Goal: Transaction & Acquisition: Purchase product/service

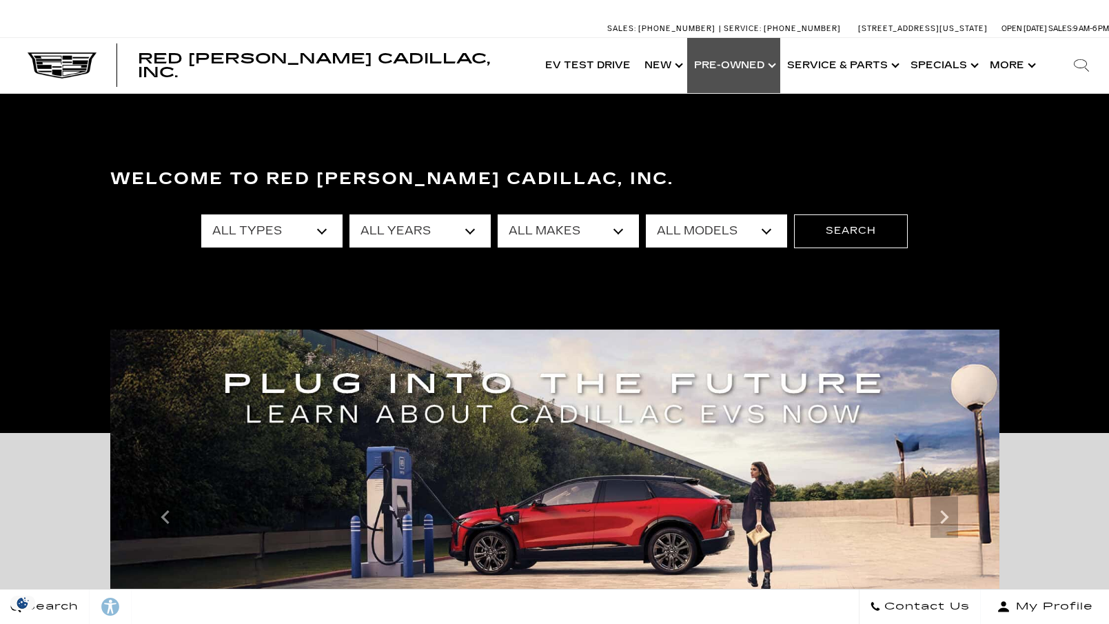
click at [738, 63] on link "Show Pre-Owned" at bounding box center [733, 65] width 93 height 55
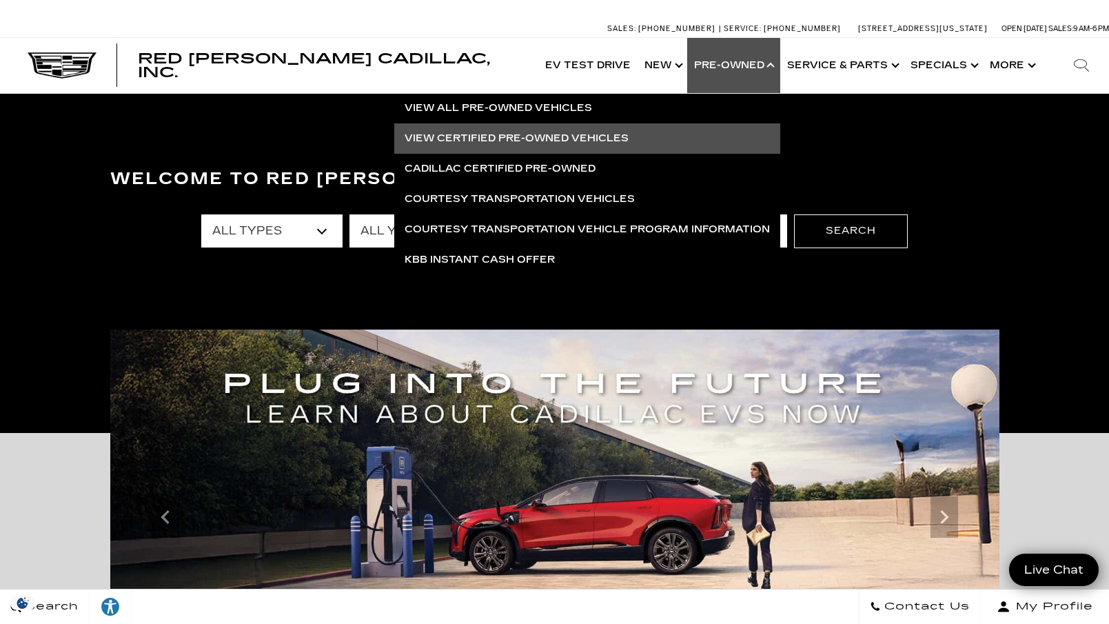
click at [528, 140] on link "View Certified Pre-Owned Vehicles" at bounding box center [587, 138] width 386 height 30
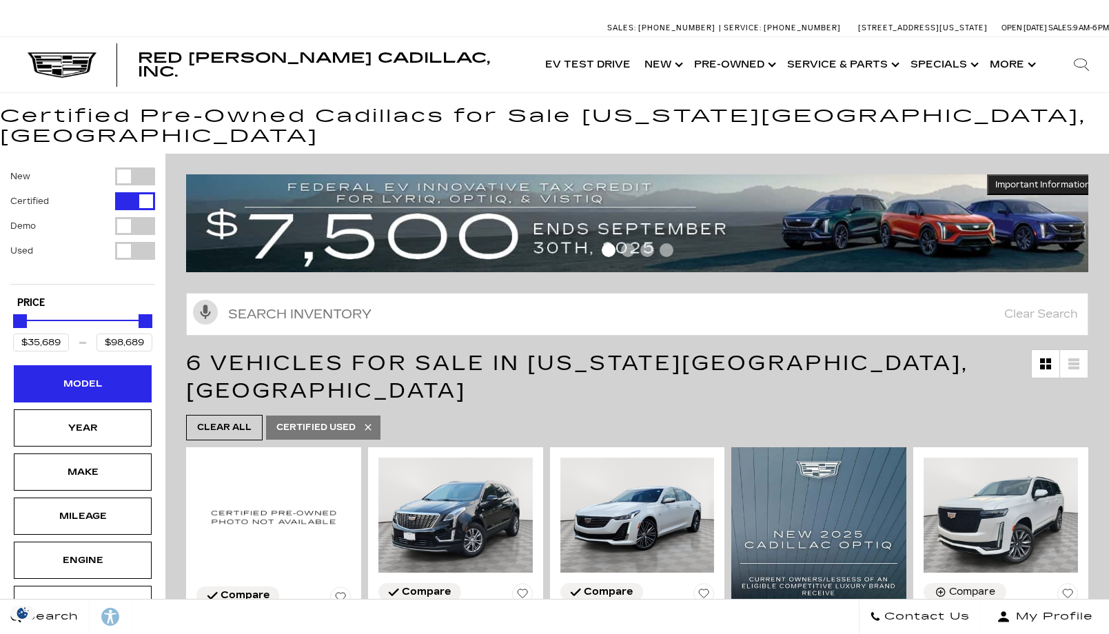
click at [118, 371] on div "Model" at bounding box center [83, 383] width 138 height 37
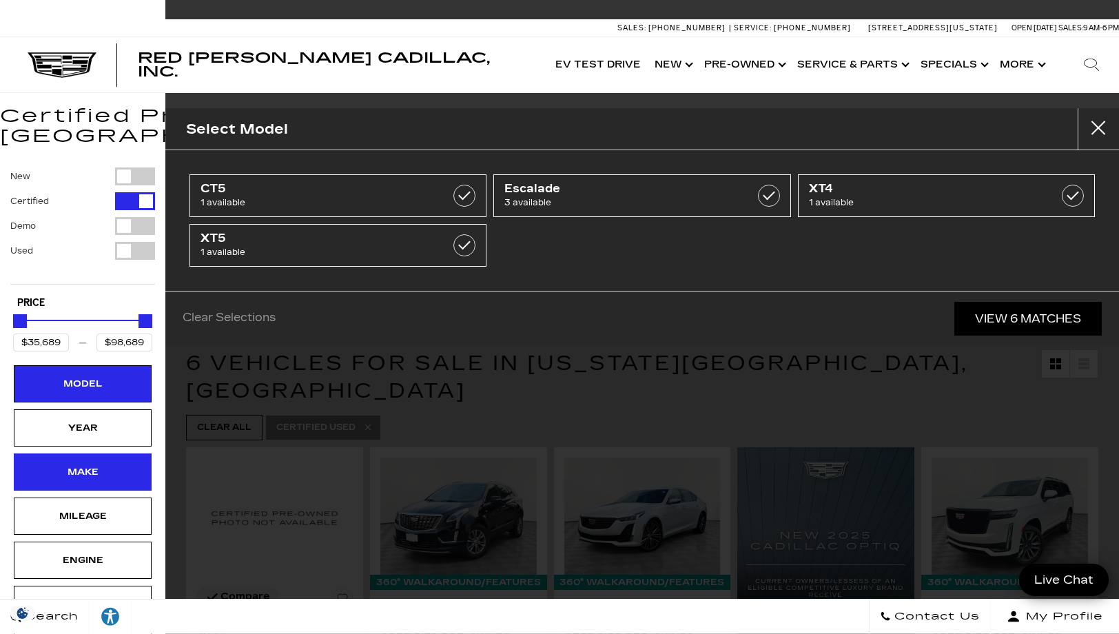
click at [119, 454] on div "Make" at bounding box center [83, 472] width 138 height 37
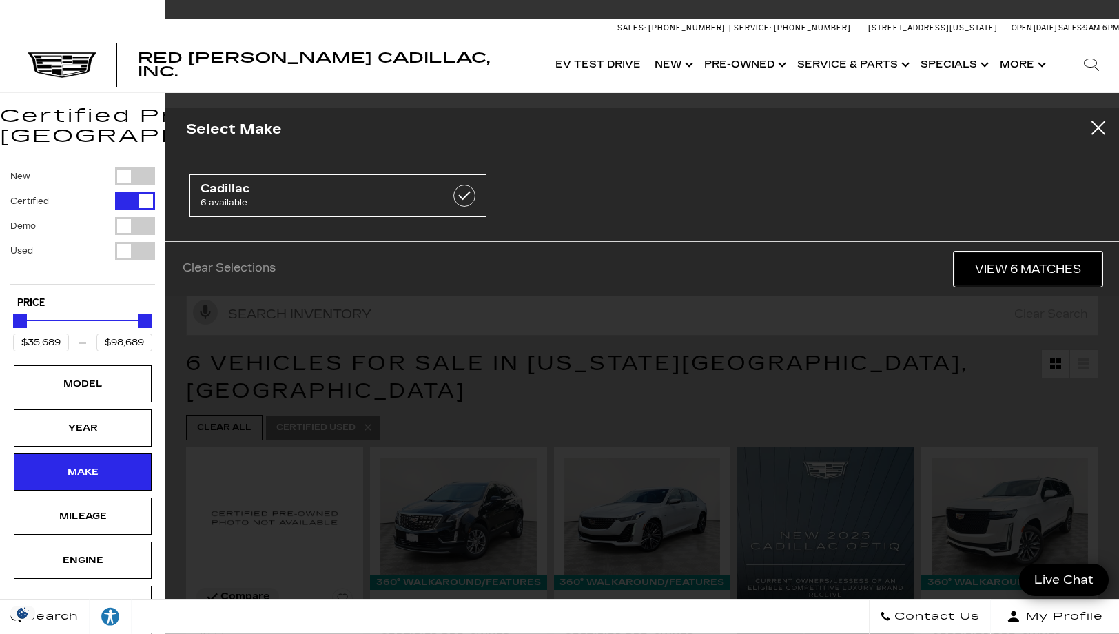
click at [1004, 265] on link "View 6 Matches" at bounding box center [1029, 269] width 148 height 34
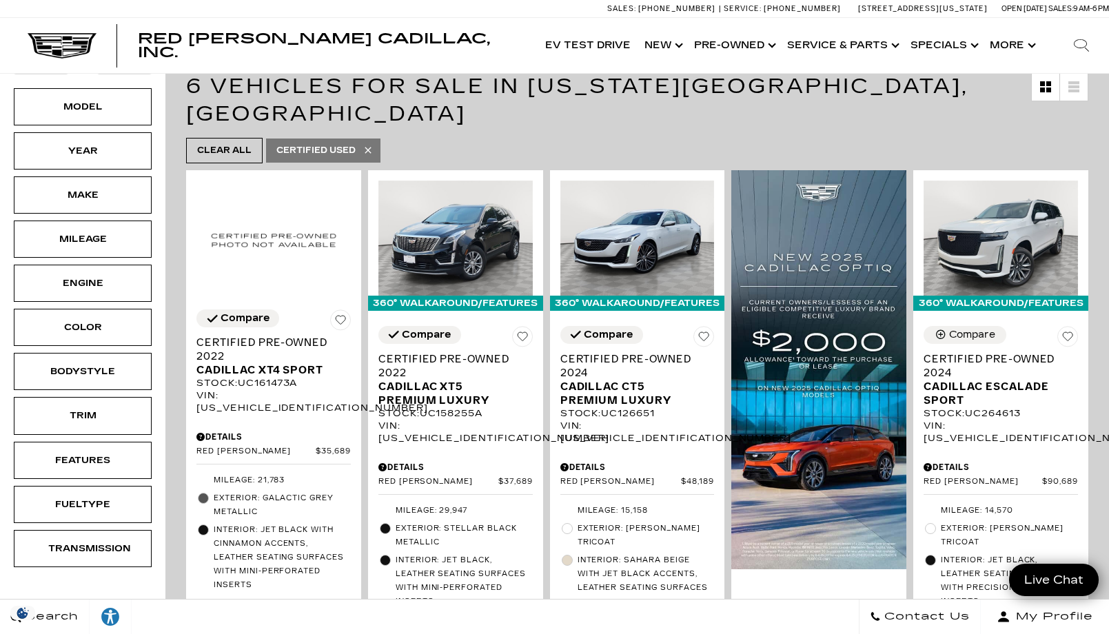
scroll to position [276, 0]
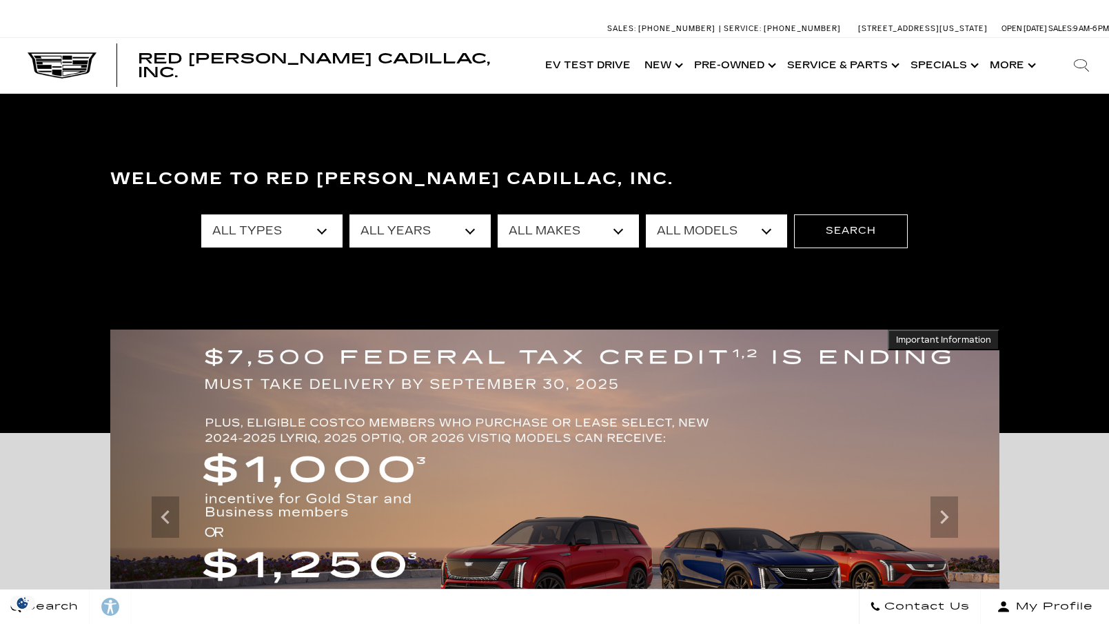
click at [740, 69] on link "Show Pre-Owned" at bounding box center [733, 65] width 93 height 55
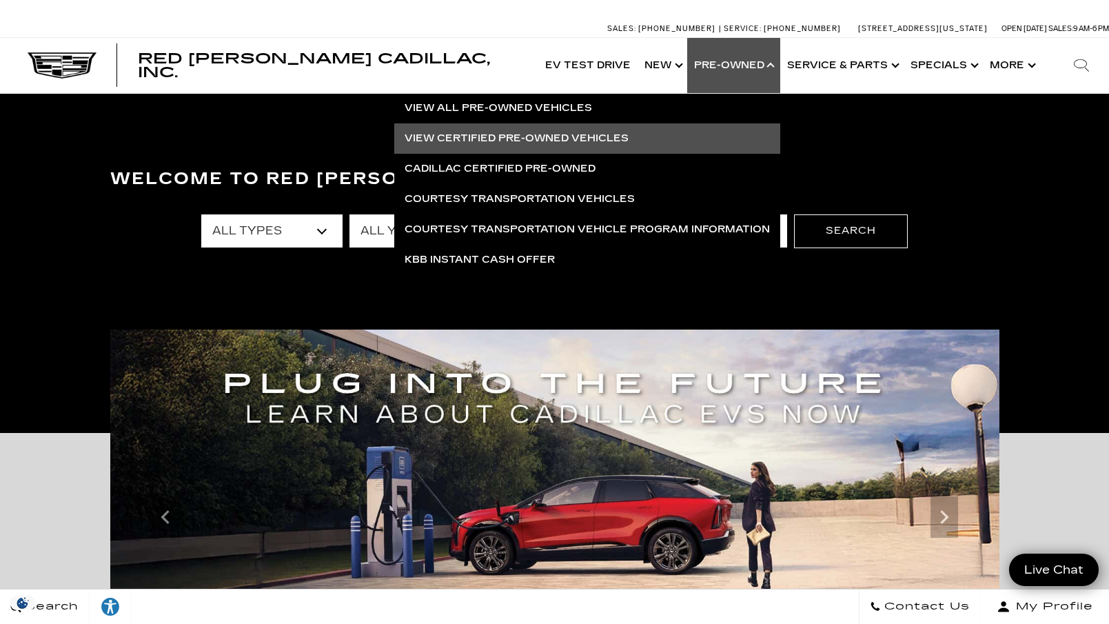
click at [553, 134] on link "View Certified Pre-Owned Vehicles" at bounding box center [587, 138] width 386 height 30
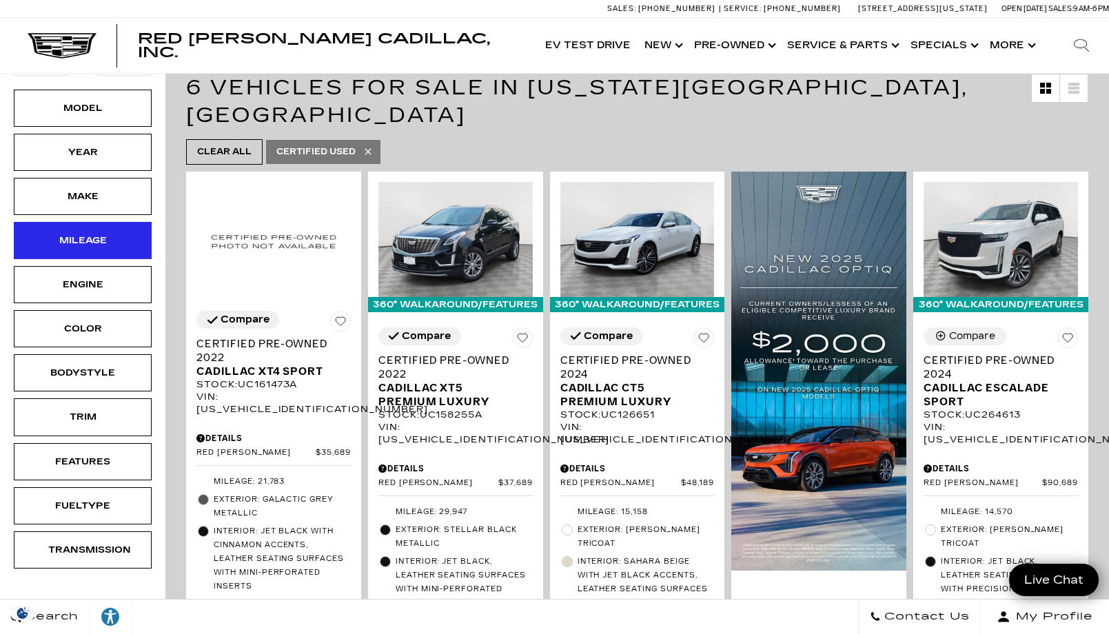
click at [88, 233] on div "Mileage" at bounding box center [82, 240] width 69 height 15
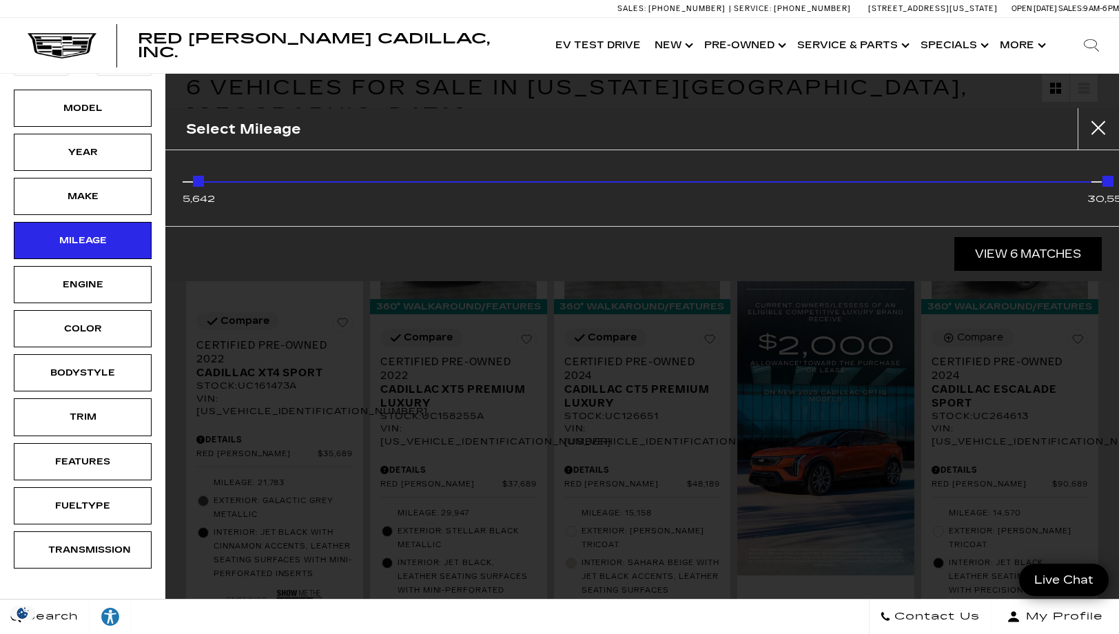
drag, startPoint x: 1108, startPoint y: 179, endPoint x: 1075, endPoint y: 185, distance: 33.7
click at [1075, 185] on div "5,642 30,555" at bounding box center [642, 185] width 899 height 28
click at [970, 182] on div "Mileage" at bounding box center [653, 181] width 921 height 1
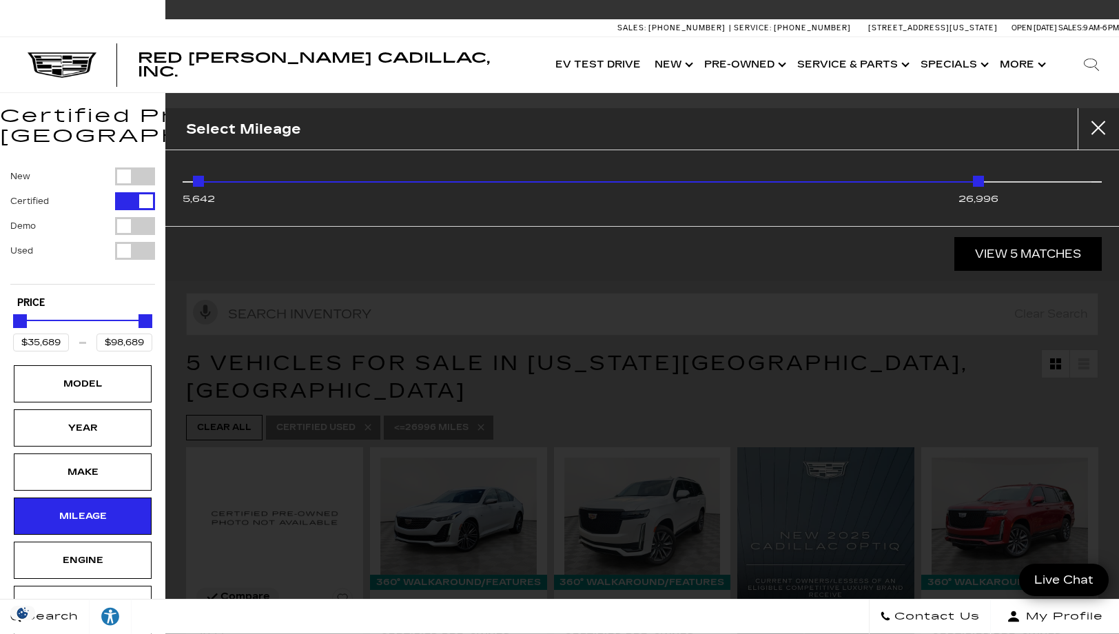
click at [907, 179] on div "5,642 26,996" at bounding box center [642, 185] width 899 height 28
click at [797, 181] on div "Mileage" at bounding box center [523, 181] width 661 height 1
click at [1026, 254] on link "View 5 Matches" at bounding box center [1029, 254] width 148 height 34
